Goal: Transaction & Acquisition: Obtain resource

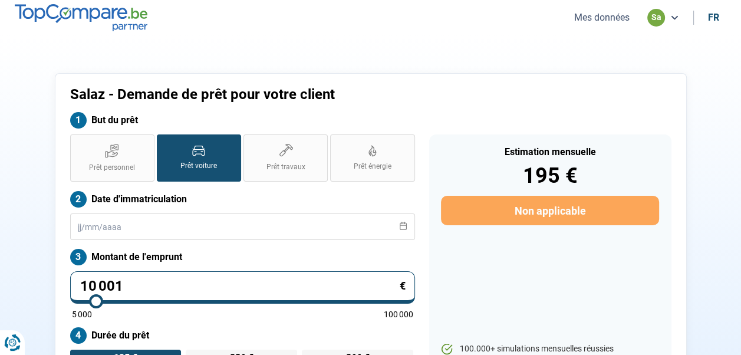
click at [608, 15] on button "Mes données" at bounding box center [602, 17] width 62 height 12
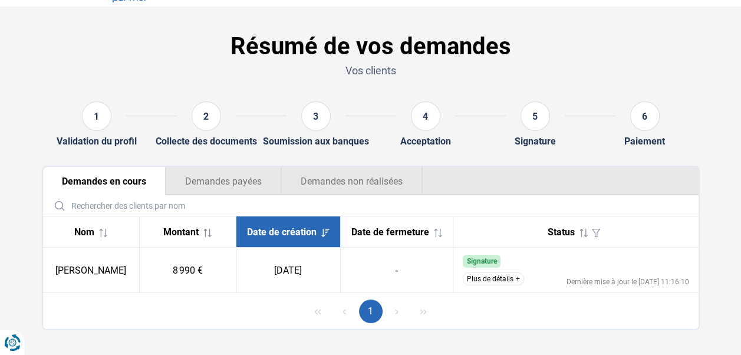
scroll to position [44, 0]
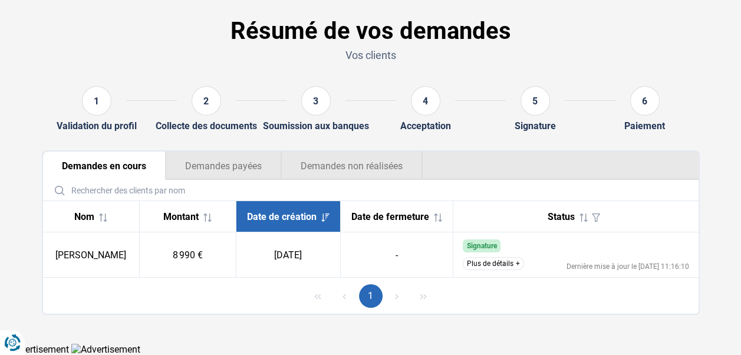
click at [485, 263] on button "Plus de détails" at bounding box center [493, 263] width 61 height 13
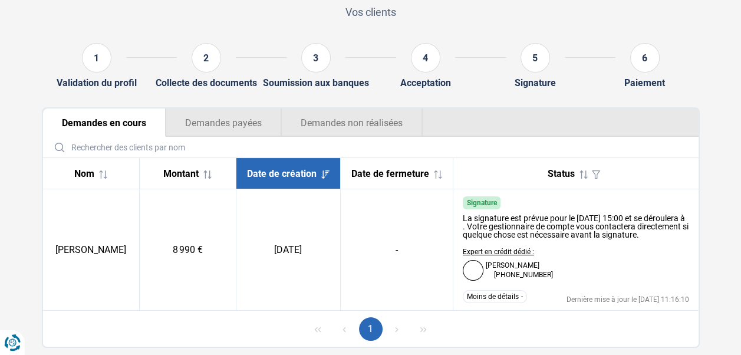
scroll to position [129, 0]
